Goal: Task Accomplishment & Management: Manage account settings

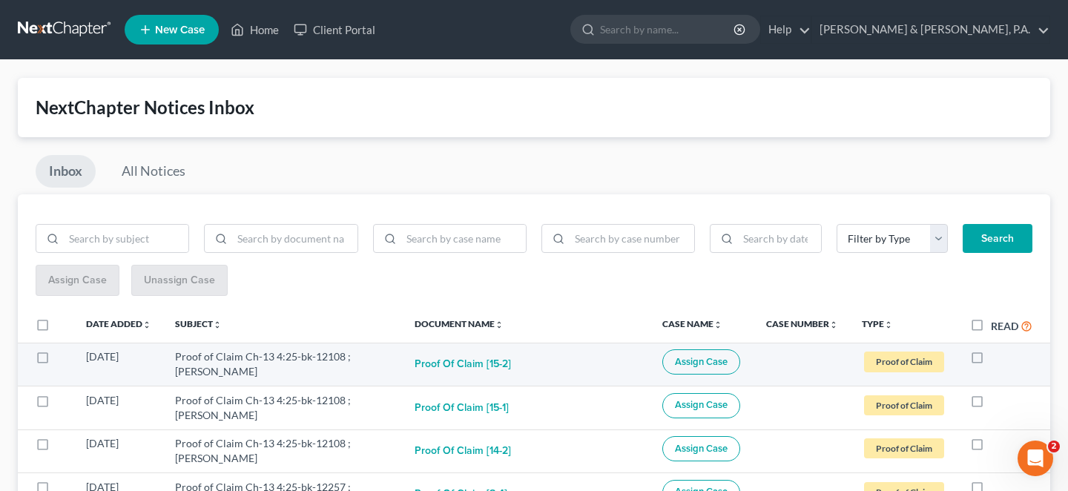
click at [991, 360] on label at bounding box center [991, 360] width 0 height 0
click at [997, 349] on input "checkbox" at bounding box center [1002, 354] width 10 height 10
checkbox input "true"
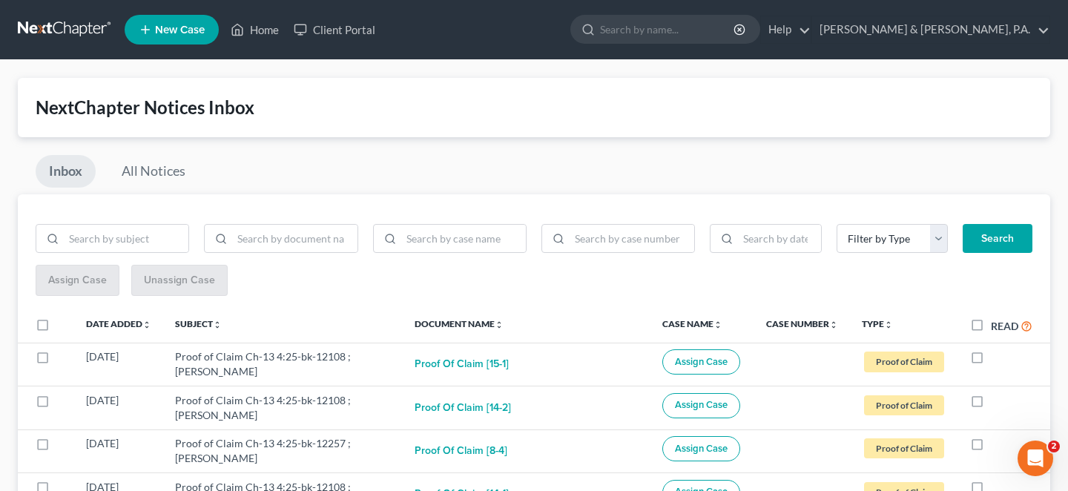
click at [991, 360] on label at bounding box center [991, 360] width 0 height 0
click at [997, 349] on input "checkbox" at bounding box center [1002, 354] width 10 height 10
checkbox input "true"
click at [991, 360] on label at bounding box center [991, 360] width 0 height 0
click at [997, 349] on input "checkbox" at bounding box center [1002, 354] width 10 height 10
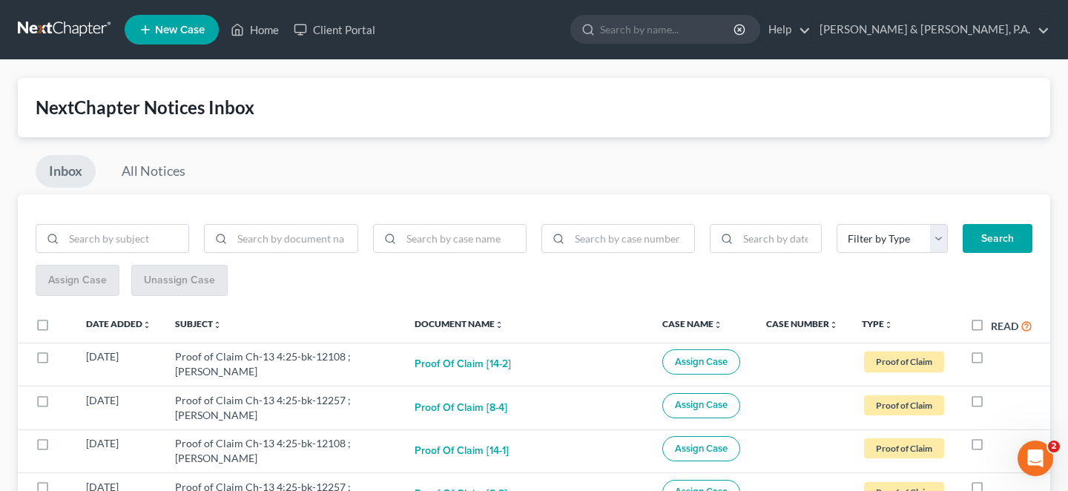
checkbox input "true"
click at [991, 360] on label at bounding box center [991, 360] width 0 height 0
click at [997, 349] on input "checkbox" at bounding box center [1002, 354] width 10 height 10
checkbox input "true"
click at [991, 360] on label at bounding box center [991, 360] width 0 height 0
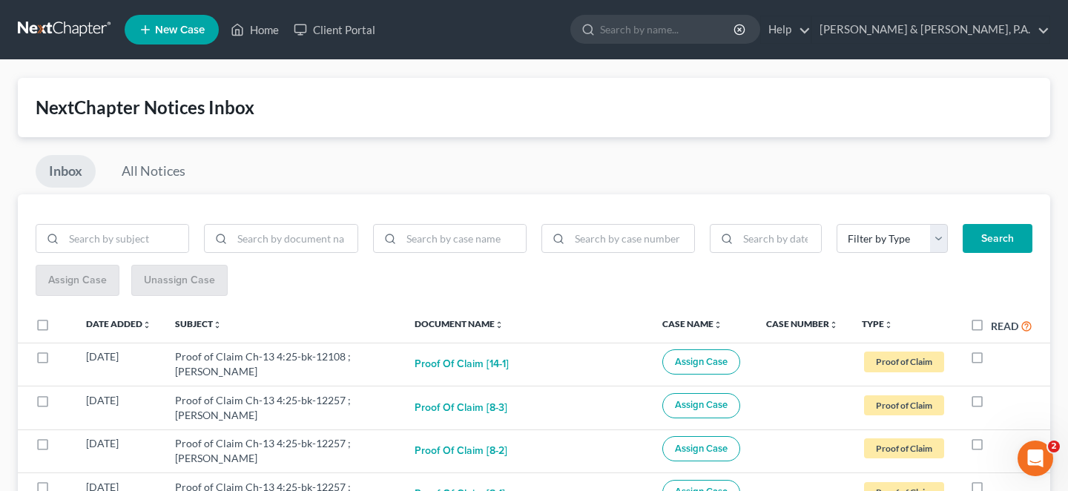
click at [997, 349] on input "checkbox" at bounding box center [1002, 354] width 10 height 10
checkbox input "true"
click at [991, 360] on label at bounding box center [991, 360] width 0 height 0
click at [997, 349] on input "checkbox" at bounding box center [1002, 354] width 10 height 10
checkbox input "true"
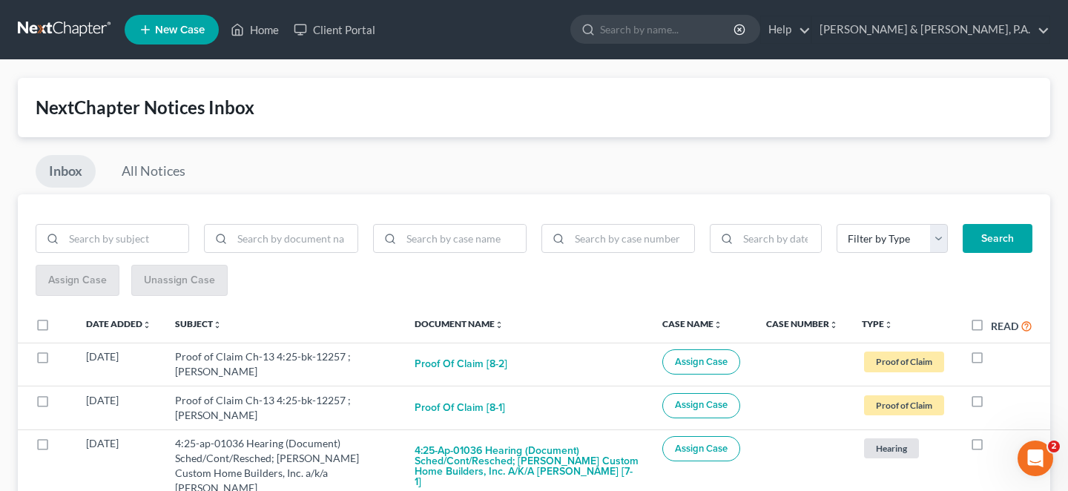
click at [991, 360] on label at bounding box center [991, 360] width 0 height 0
click at [997, 349] on input "checkbox" at bounding box center [1002, 354] width 10 height 10
checkbox input "true"
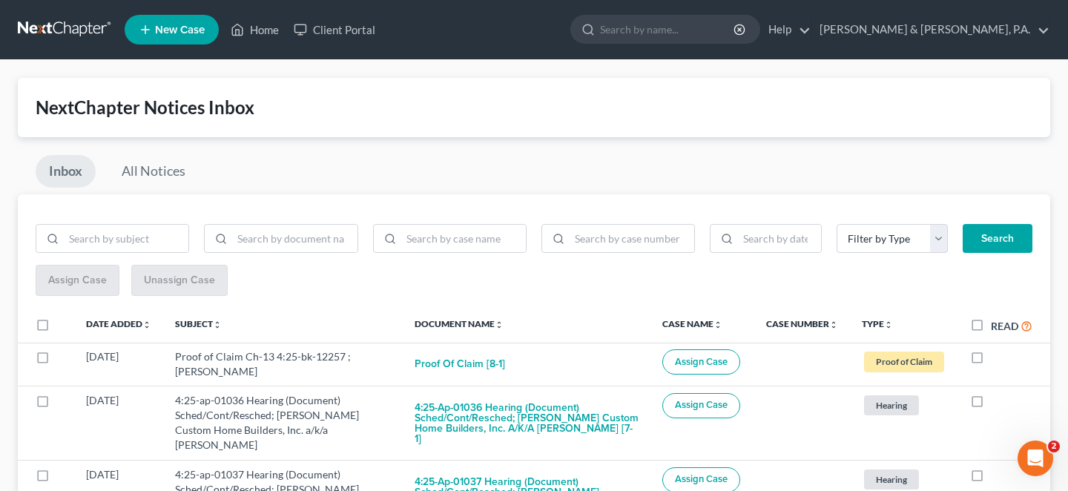
click at [991, 360] on label at bounding box center [991, 360] width 0 height 0
click at [997, 349] on input "checkbox" at bounding box center [1002, 354] width 10 height 10
checkbox input "true"
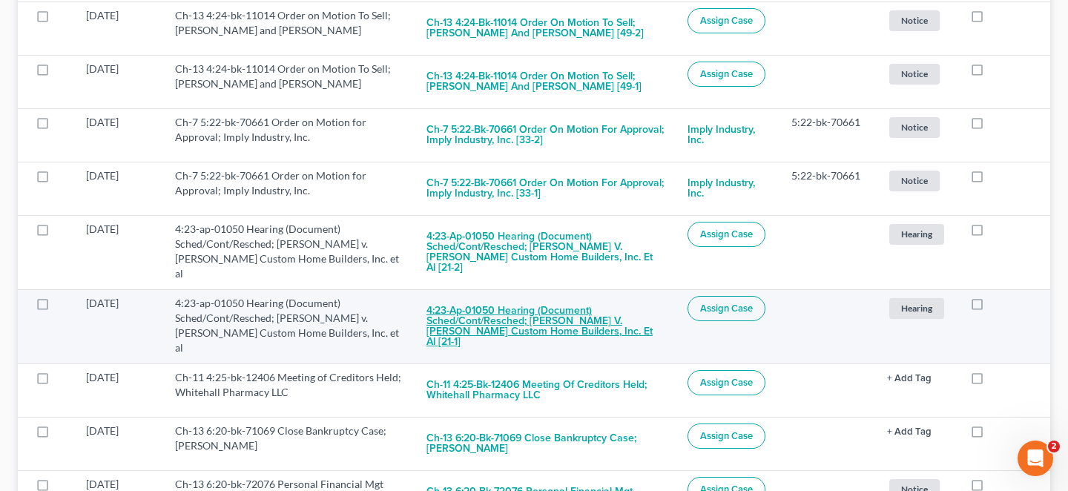
scroll to position [1211, 0]
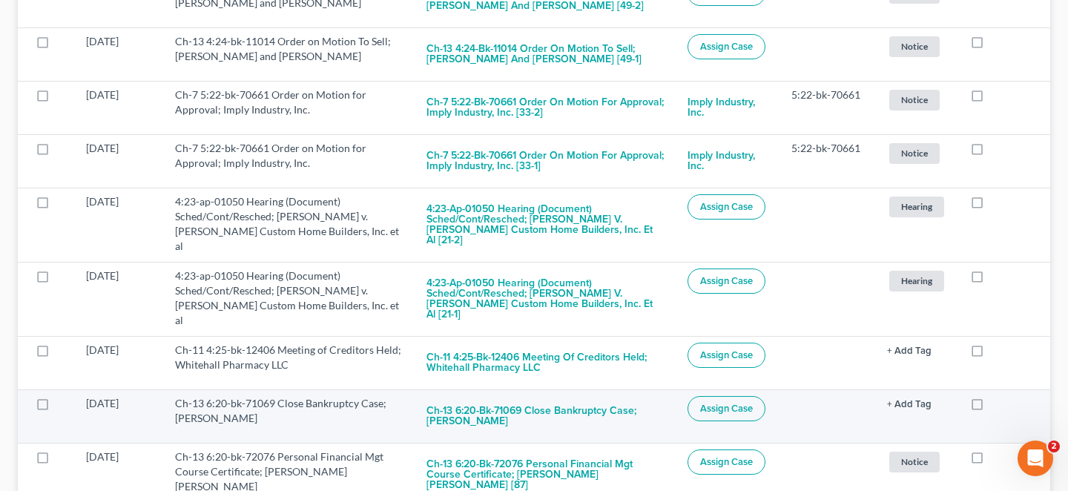
click at [994, 396] on div at bounding box center [1001, 403] width 62 height 15
click at [991, 407] on label at bounding box center [991, 407] width 0 height 0
click at [997, 396] on input "checkbox" at bounding box center [1002, 401] width 10 height 10
checkbox input "true"
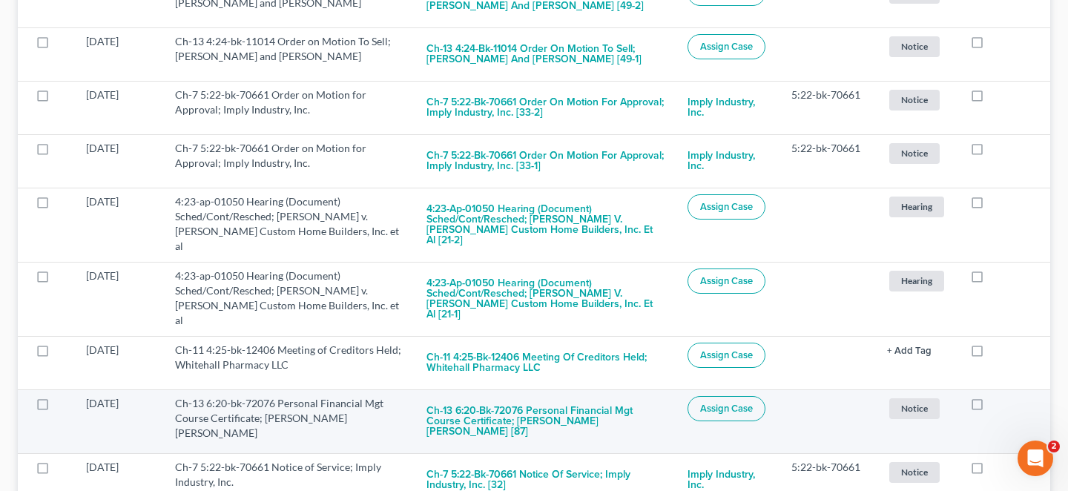
click at [991, 407] on label at bounding box center [991, 407] width 0 height 0
click at [997, 396] on input "checkbox" at bounding box center [1002, 401] width 10 height 10
checkbox input "true"
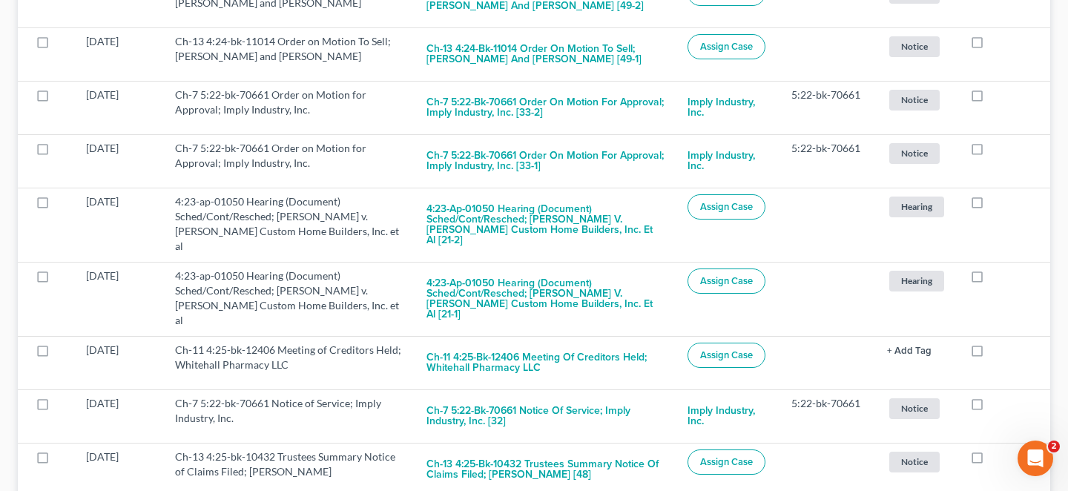
click at [991, 407] on label at bounding box center [991, 407] width 0 height 0
click at [997, 396] on input "checkbox" at bounding box center [1002, 401] width 10 height 10
checkbox input "true"
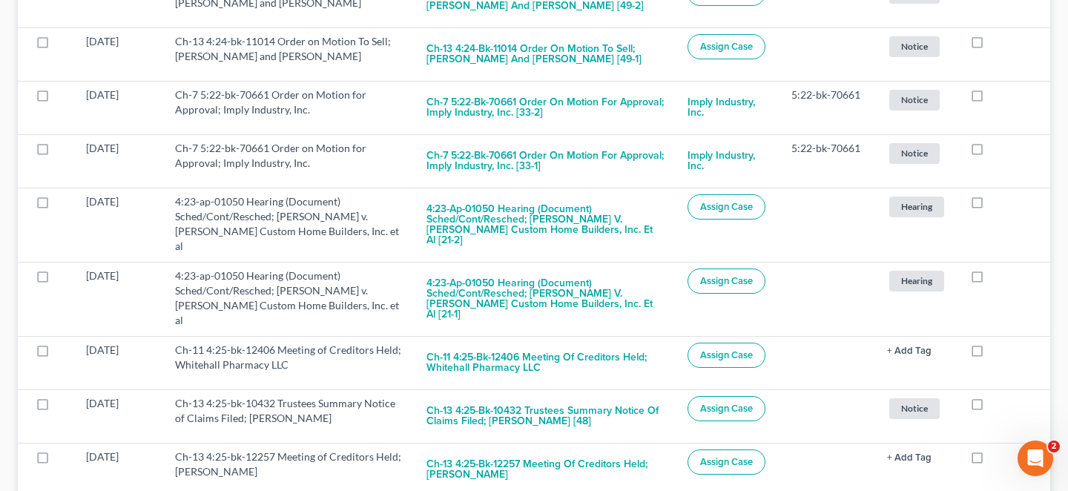
click at [991, 407] on label at bounding box center [991, 407] width 0 height 0
click at [997, 396] on input "checkbox" at bounding box center [1002, 401] width 10 height 10
checkbox input "true"
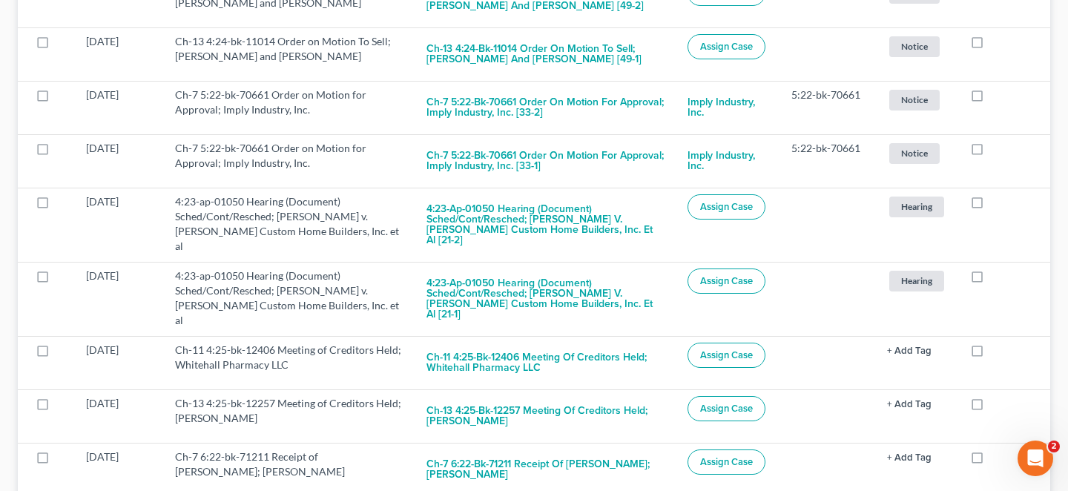
click at [991, 407] on label at bounding box center [991, 407] width 0 height 0
click at [997, 396] on input "checkbox" at bounding box center [1002, 401] width 10 height 10
checkbox input "true"
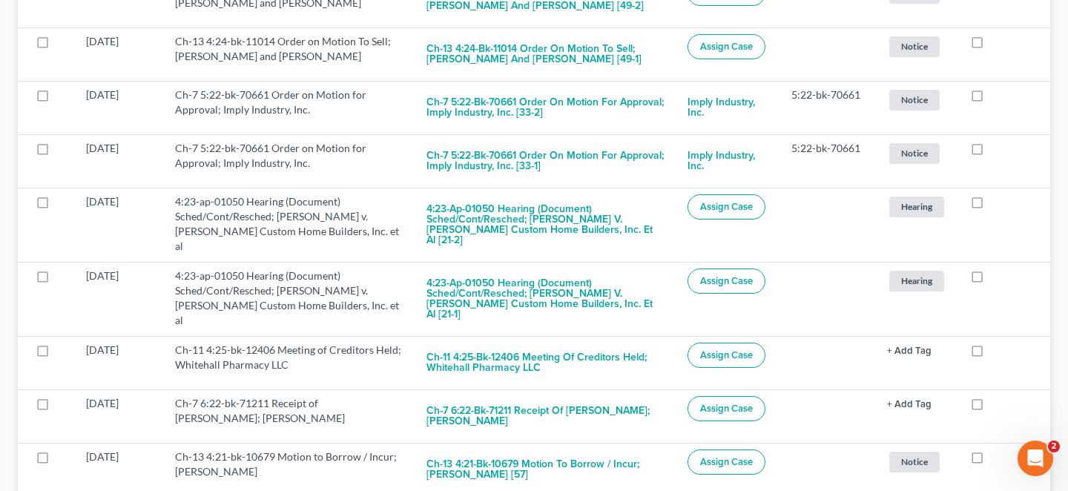
click at [991, 407] on label at bounding box center [991, 407] width 0 height 0
click at [997, 396] on input "checkbox" at bounding box center [1002, 401] width 10 height 10
checkbox input "true"
click at [991, 407] on label at bounding box center [991, 407] width 0 height 0
click at [997, 396] on input "checkbox" at bounding box center [1002, 401] width 10 height 10
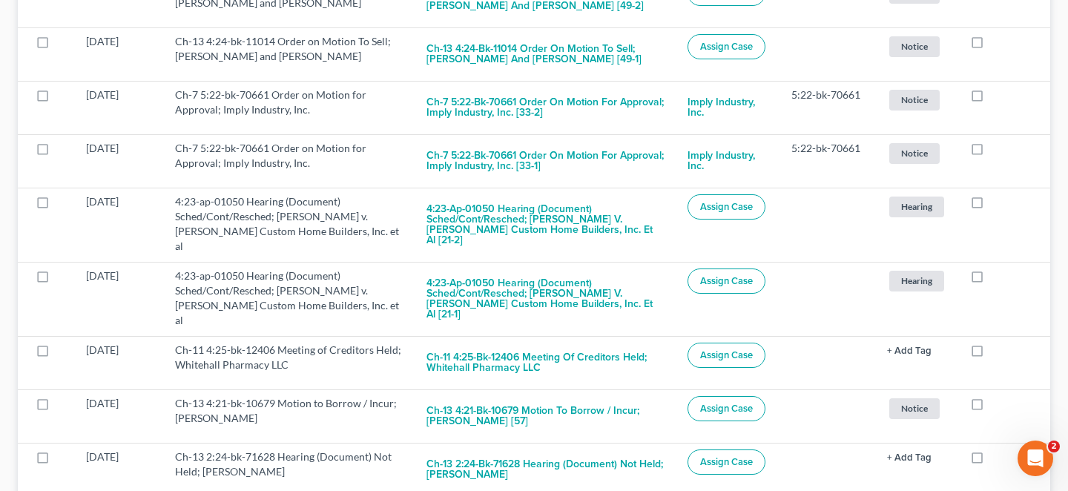
checkbox input "true"
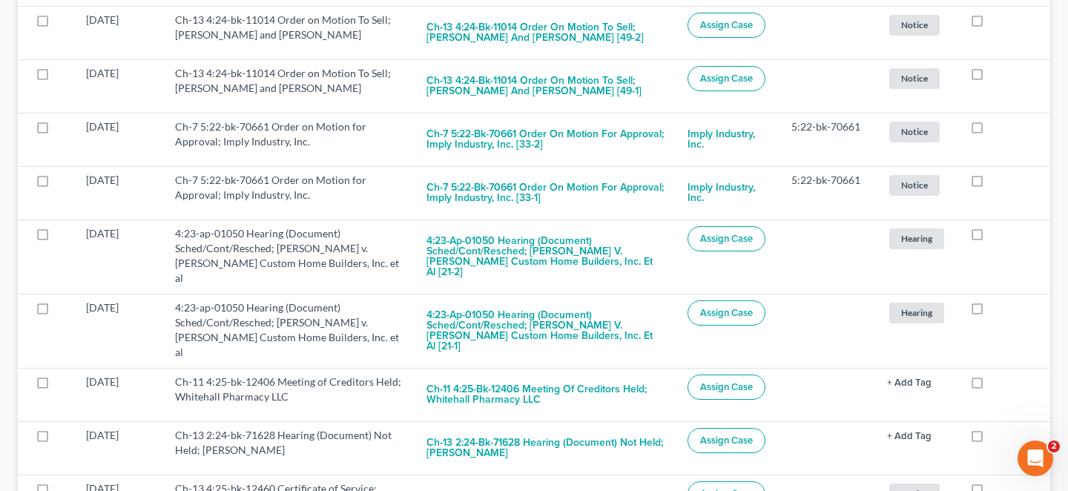
click at [983, 368] on td at bounding box center [1004, 394] width 92 height 53
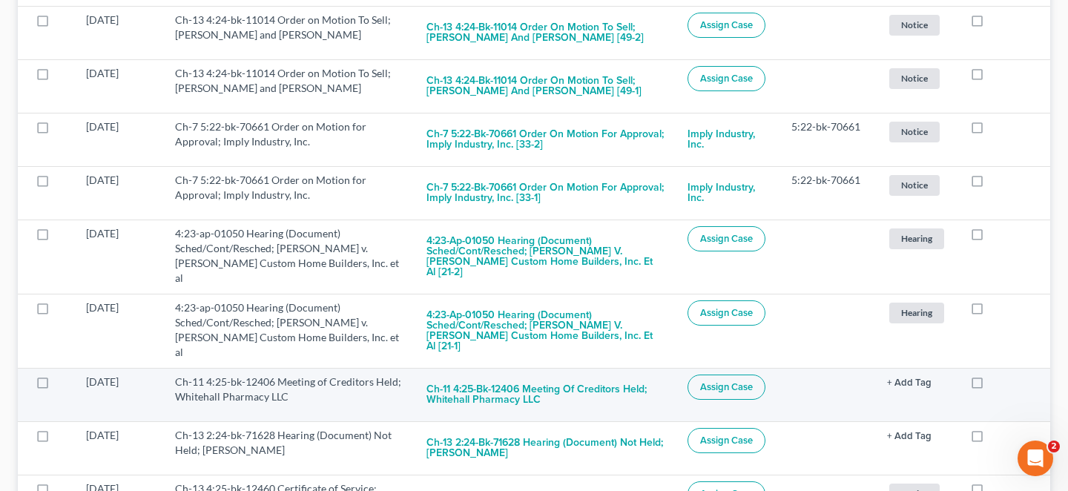
click at [991, 386] on label at bounding box center [991, 386] width 0 height 0
click at [997, 375] on input "checkbox" at bounding box center [1002, 380] width 10 height 10
checkbox input "true"
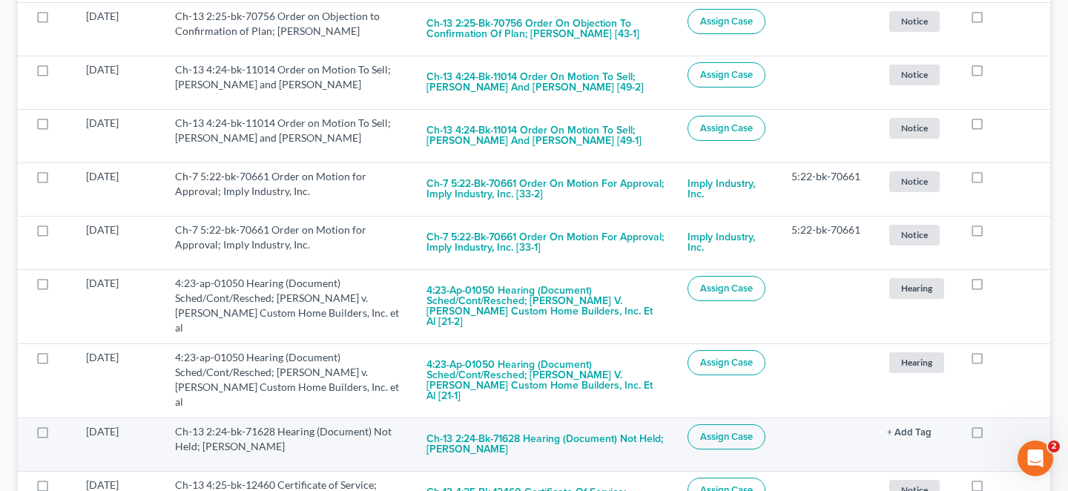
click at [991, 435] on label at bounding box center [991, 435] width 0 height 0
click at [997, 424] on input "checkbox" at bounding box center [1002, 429] width 10 height 10
checkbox input "true"
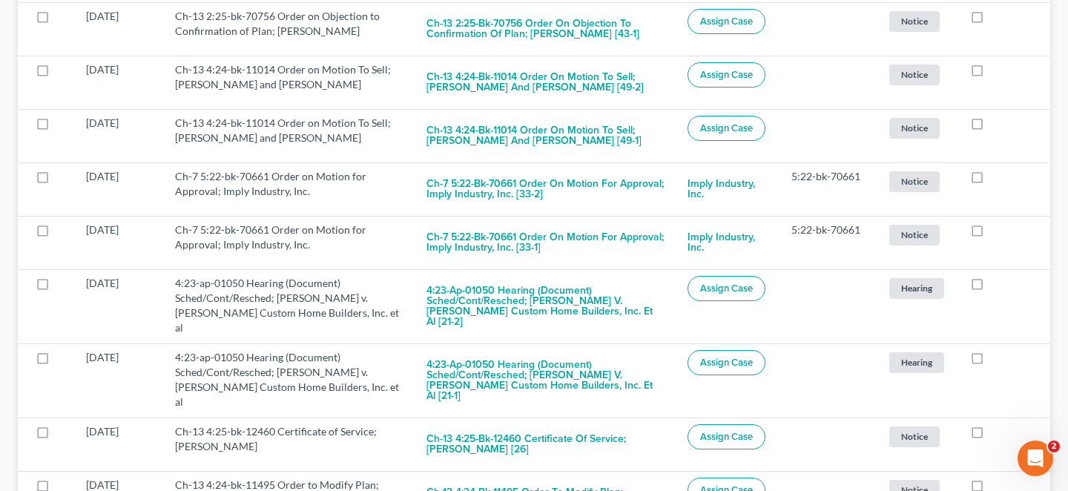
scroll to position [1080, 0]
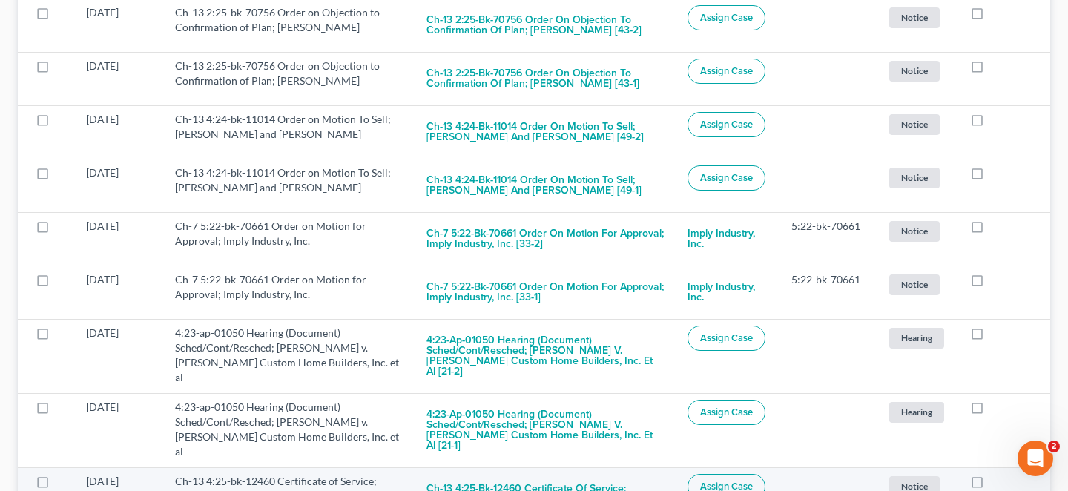
click at [991, 485] on label at bounding box center [991, 485] width 0 height 0
click at [997, 474] on input "checkbox" at bounding box center [1002, 479] width 10 height 10
checkbox input "true"
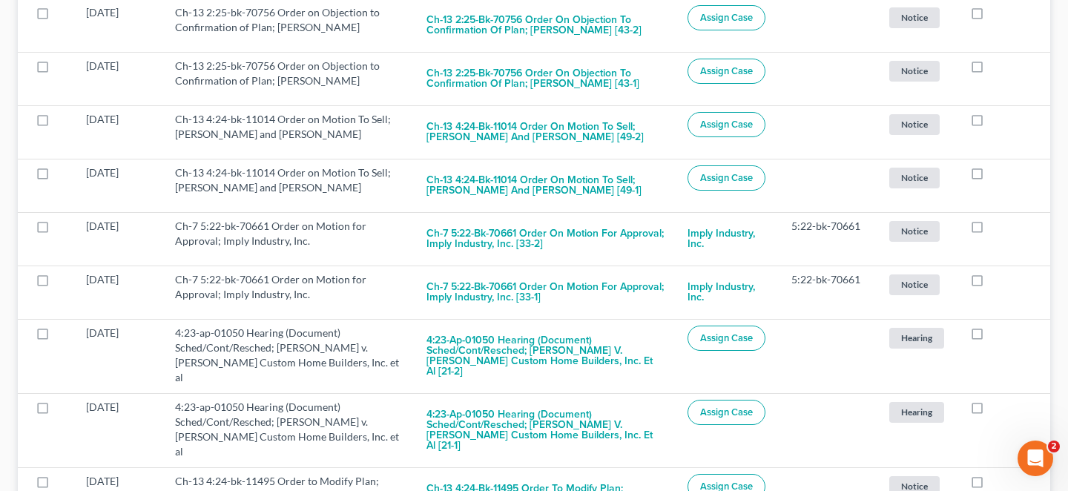
scroll to position [1029, 0]
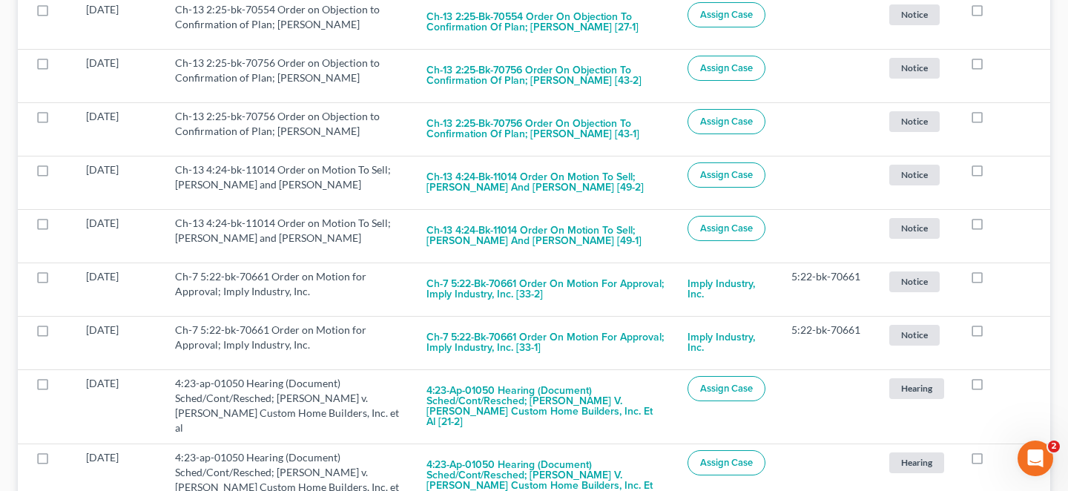
checkbox input "true"
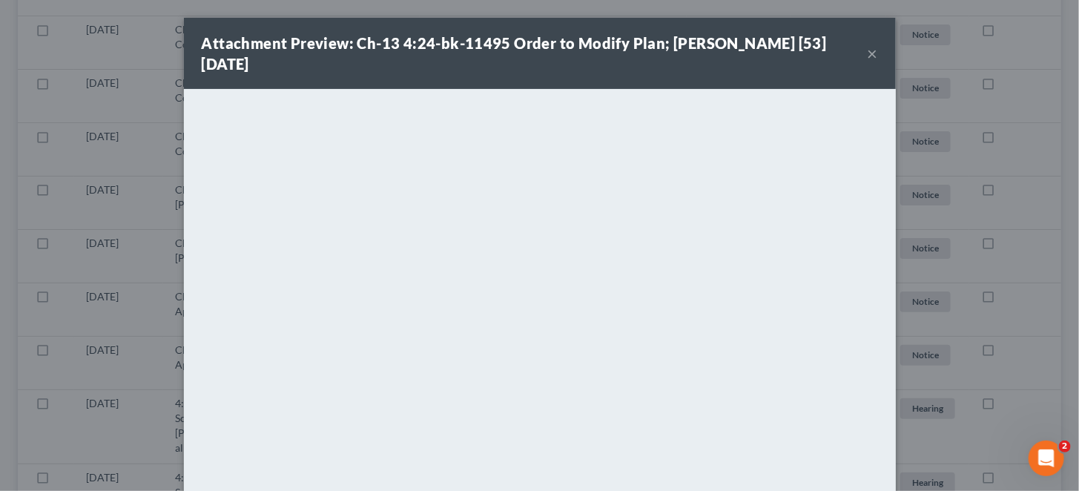
scroll to position [960, 0]
click at [868, 48] on button "×" at bounding box center [873, 53] width 10 height 18
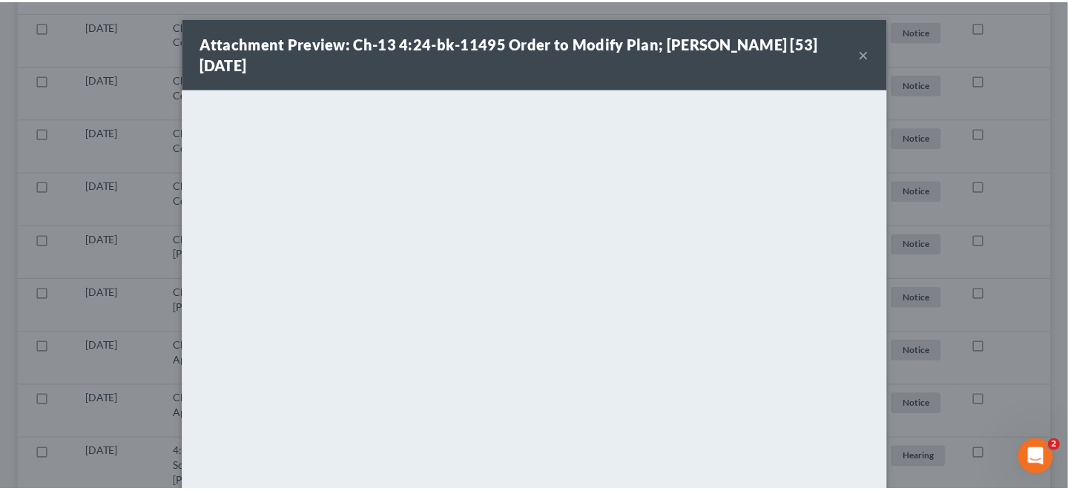
scroll to position [979, 0]
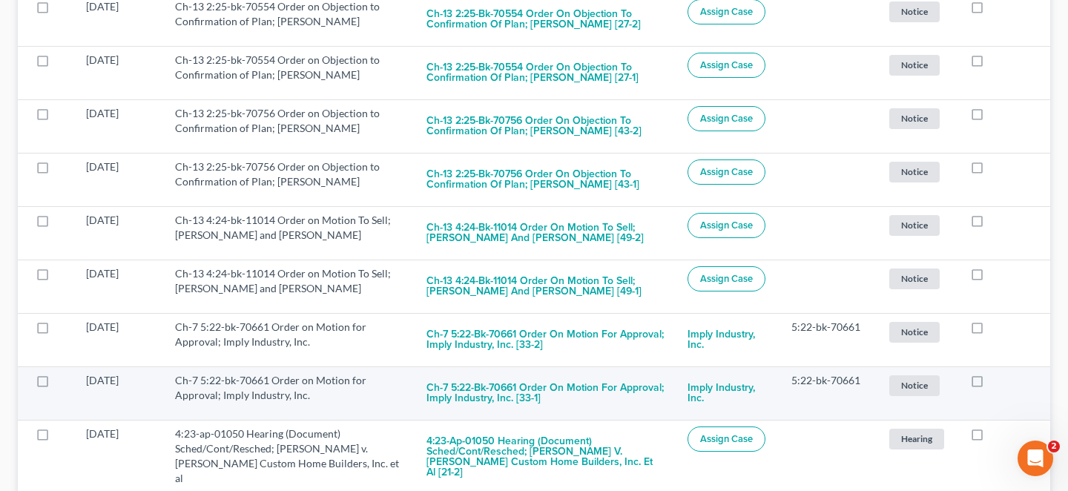
click at [991, 384] on label at bounding box center [991, 384] width 0 height 0
click at [997, 373] on input "checkbox" at bounding box center [1002, 378] width 10 height 10
checkbox input "true"
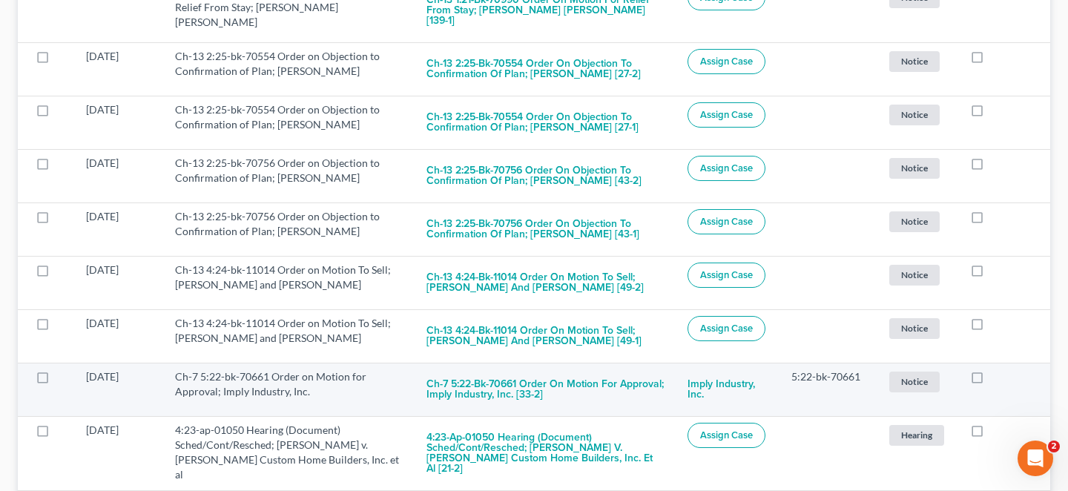
click at [991, 380] on label at bounding box center [991, 380] width 0 height 0
click at [997, 369] on input "checkbox" at bounding box center [1002, 374] width 10 height 10
checkbox input "true"
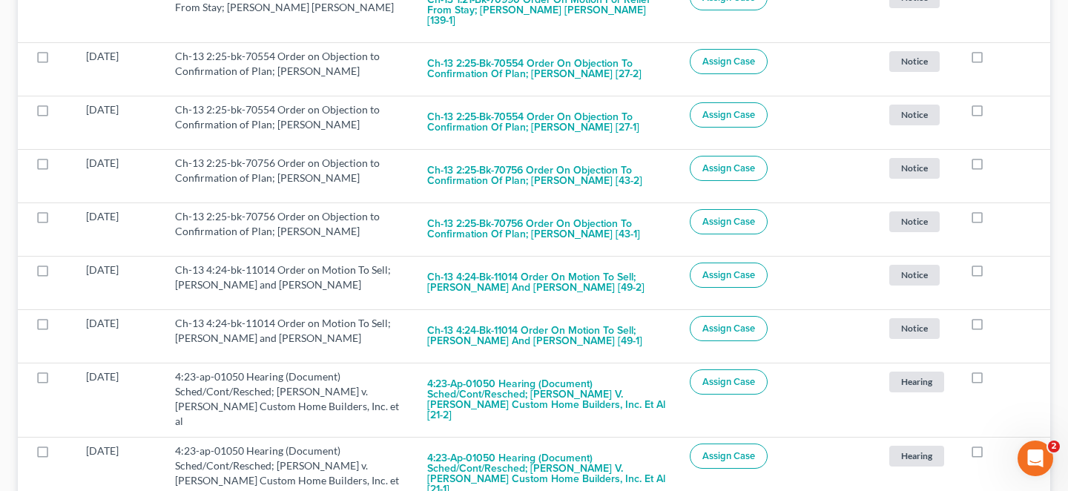
scroll to position [880, 0]
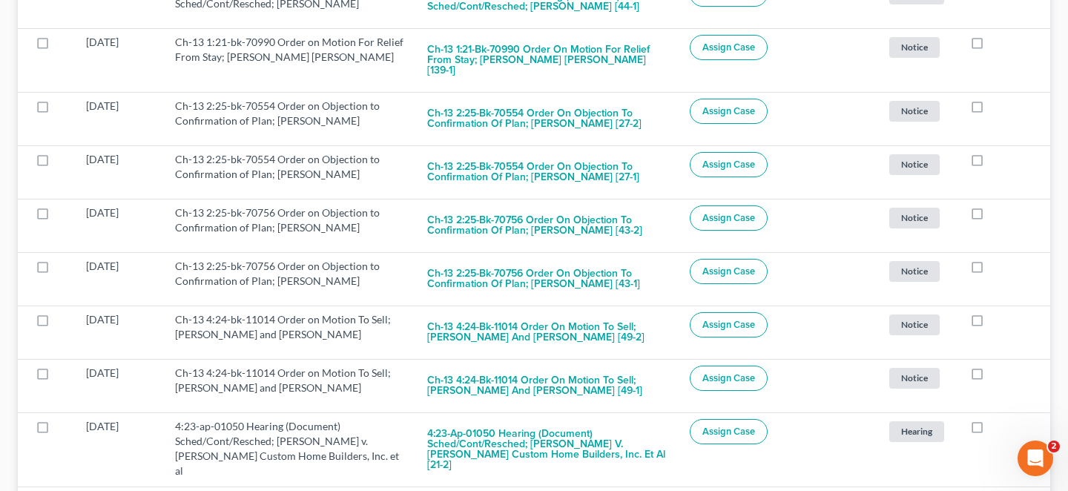
click at [991, 377] on label at bounding box center [991, 377] width 0 height 0
click at [997, 366] on input "checkbox" at bounding box center [1002, 371] width 10 height 10
checkbox input "true"
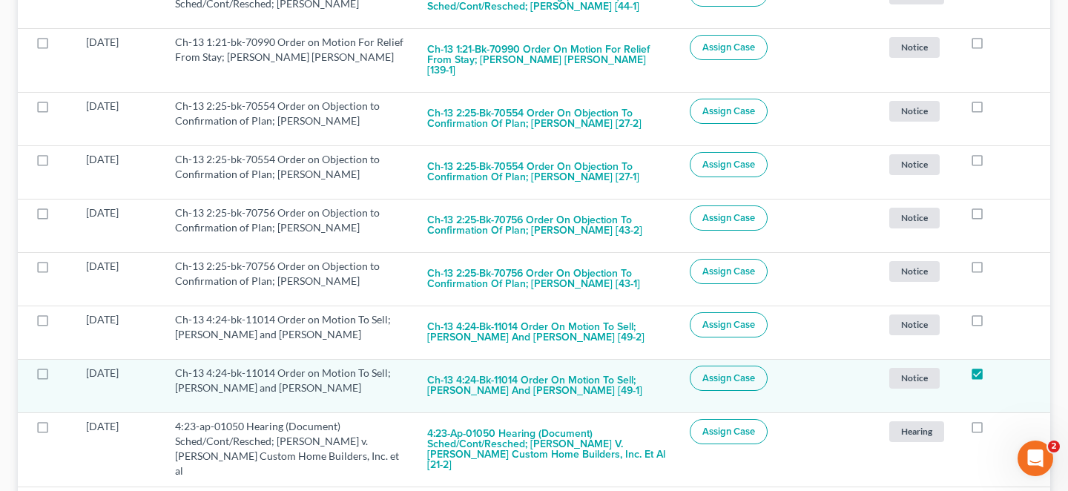
scroll to position [830, 0]
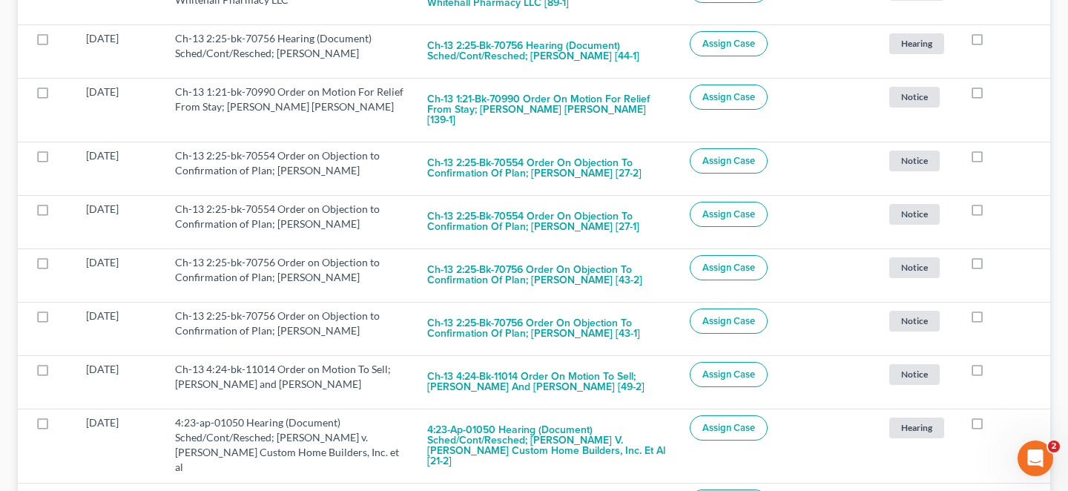
click at [991, 373] on label at bounding box center [991, 373] width 0 height 0
click at [997, 362] on input "checkbox" at bounding box center [1002, 367] width 10 height 10
checkbox input "true"
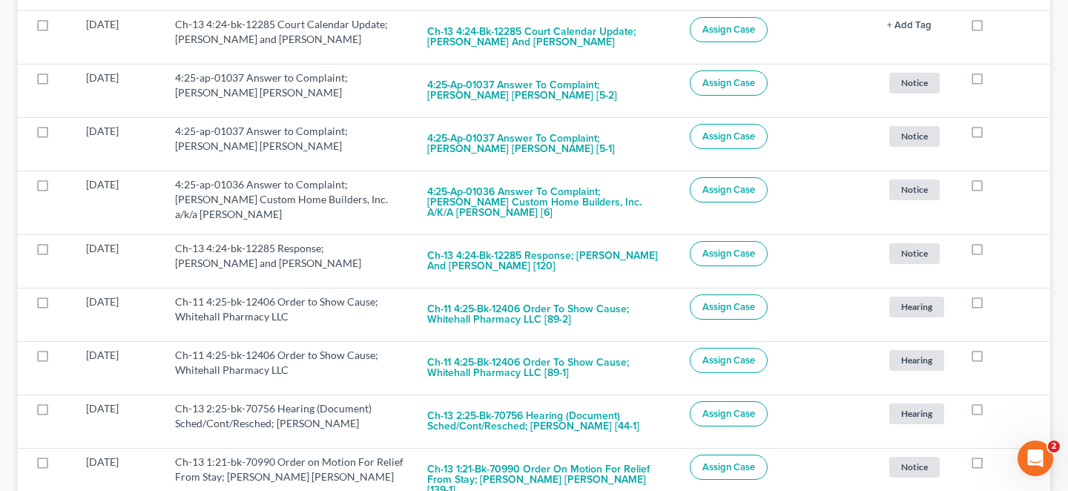
scroll to position [432, 0]
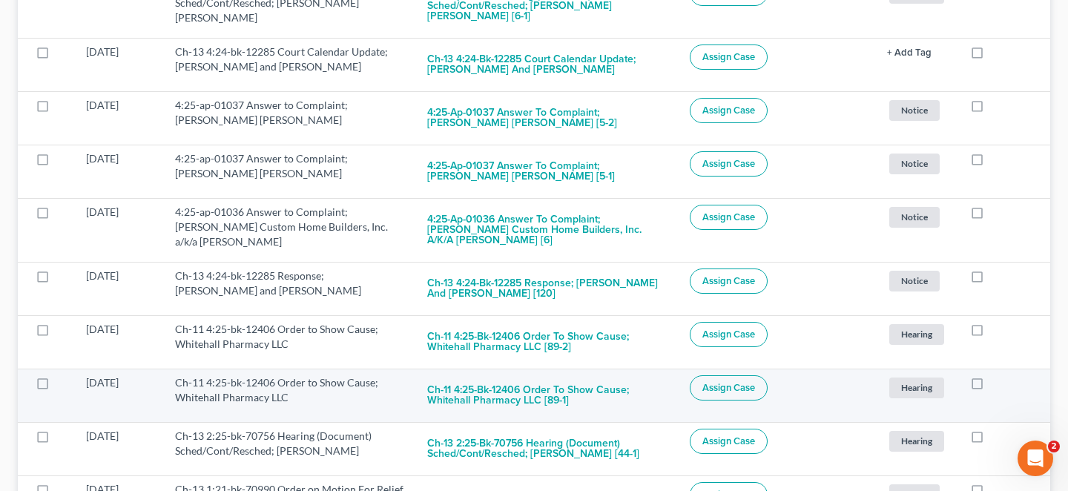
click at [991, 386] on label at bounding box center [991, 386] width 0 height 0
click at [997, 375] on input "checkbox" at bounding box center [1002, 380] width 10 height 10
checkbox input "true"
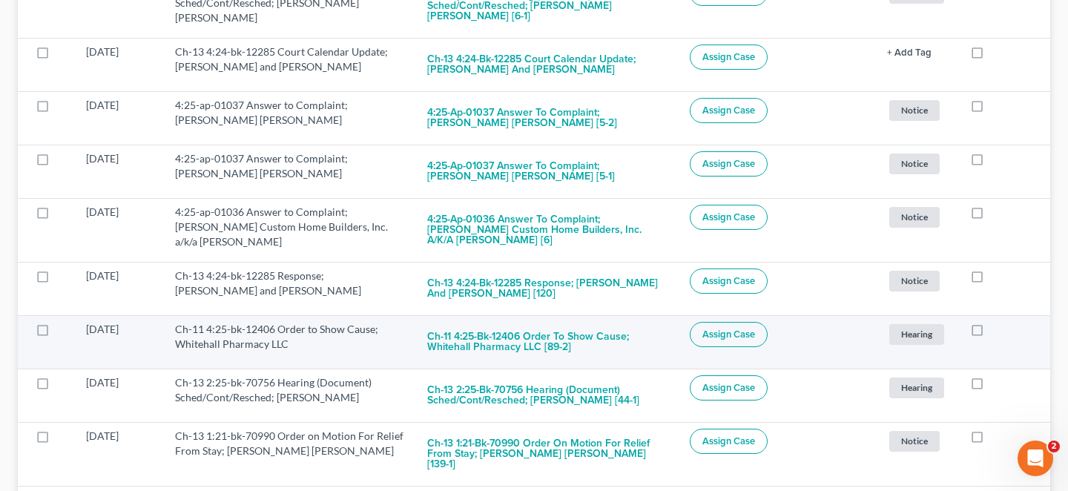
click at [991, 333] on label at bounding box center [991, 333] width 0 height 0
click at [997, 322] on input "checkbox" at bounding box center [1002, 327] width 10 height 10
checkbox input "true"
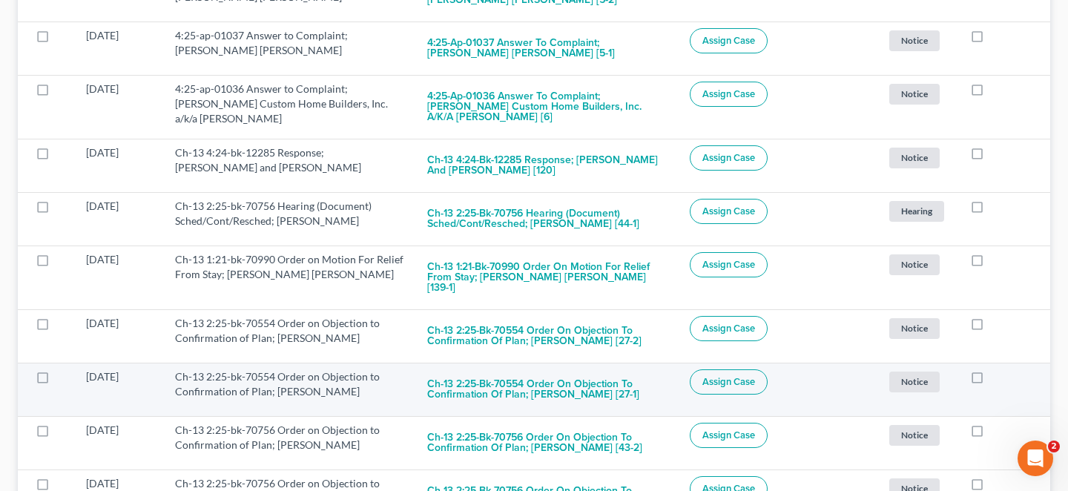
scroll to position [506, 0]
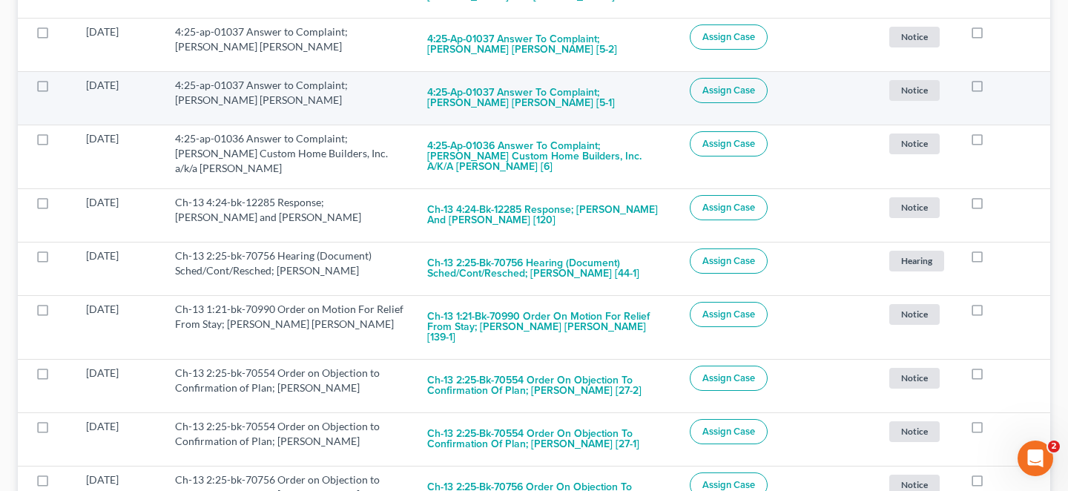
click at [991, 89] on label at bounding box center [991, 89] width 0 height 0
click at [997, 78] on input "checkbox" at bounding box center [1002, 83] width 10 height 10
checkbox input "true"
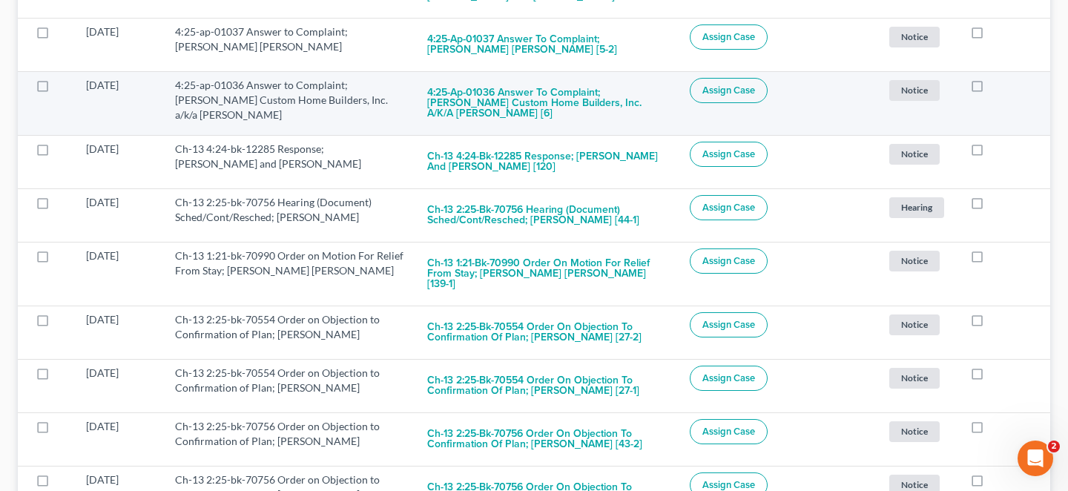
click at [991, 89] on label at bounding box center [991, 89] width 0 height 0
click at [997, 78] on input "checkbox" at bounding box center [1002, 83] width 10 height 10
checkbox input "true"
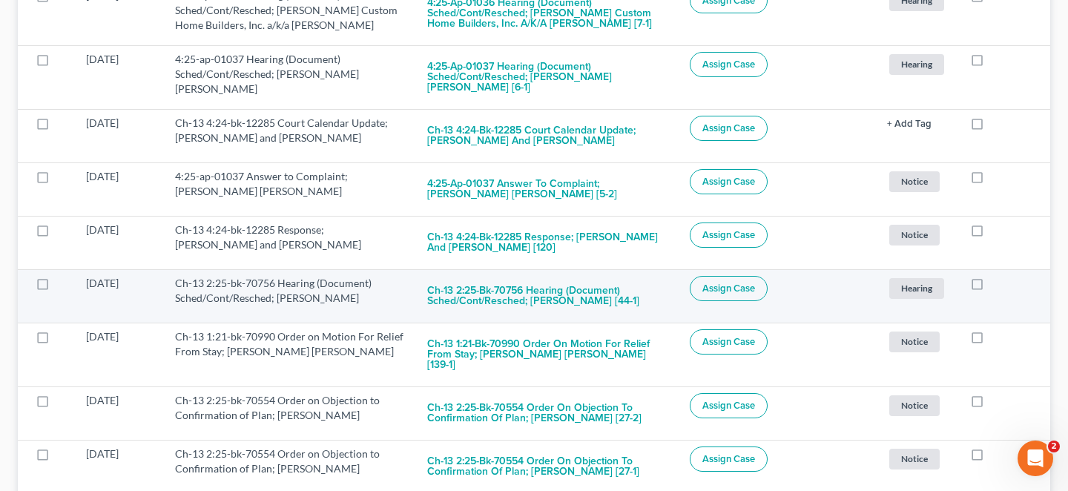
scroll to position [334, 0]
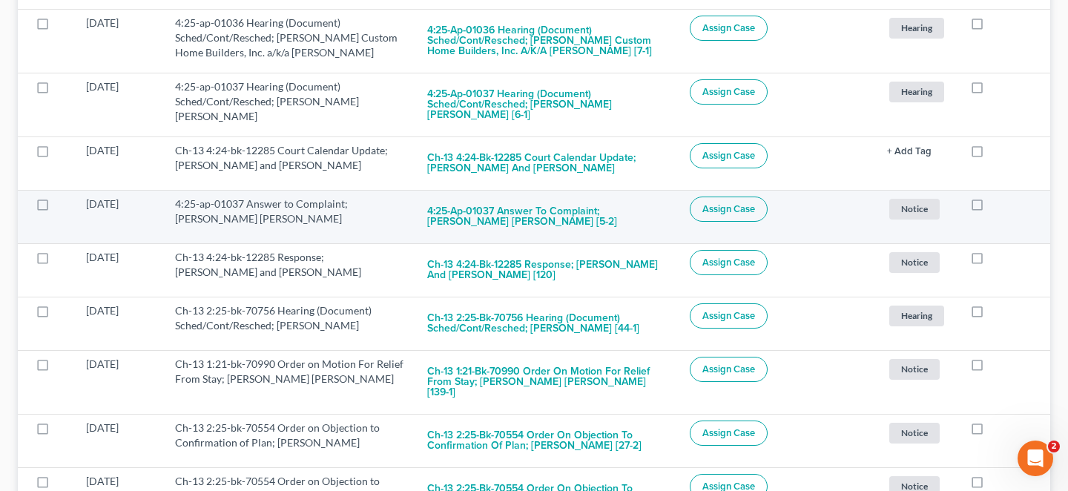
click at [991, 208] on label at bounding box center [991, 208] width 0 height 0
click at [997, 197] on input "checkbox" at bounding box center [1002, 202] width 10 height 10
checkbox input "true"
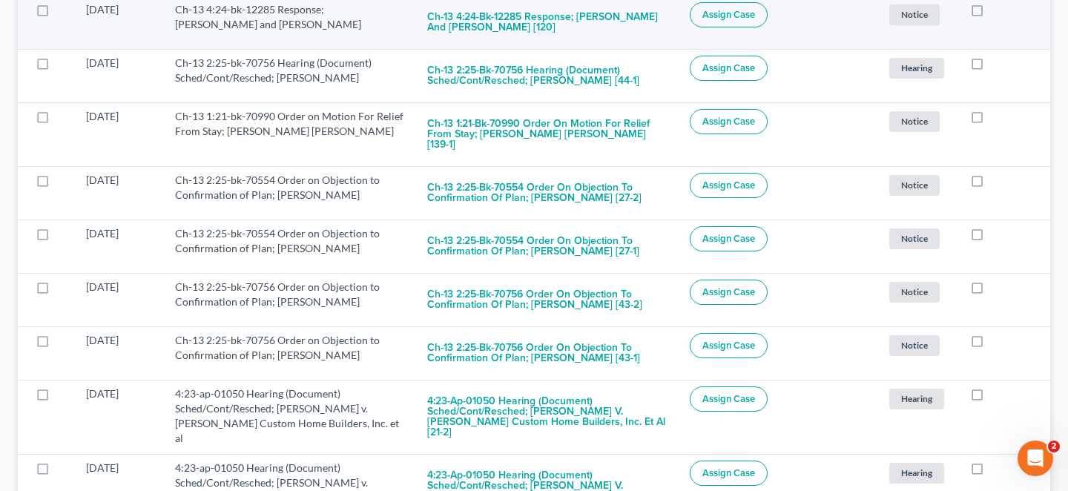
scroll to position [529, 0]
